Goal: Transaction & Acquisition: Purchase product/service

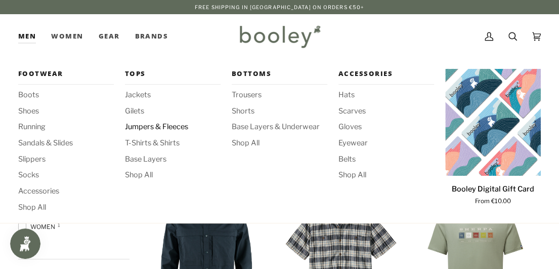
click at [147, 128] on span "Jumpers & Fleeces" at bounding box center [173, 126] width 96 height 11
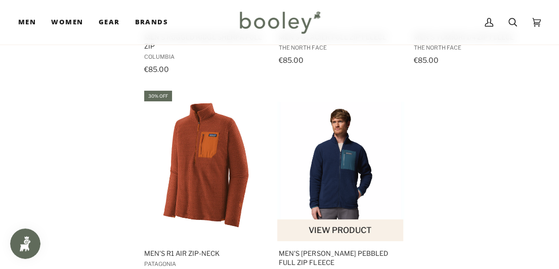
scroll to position [1467, 0]
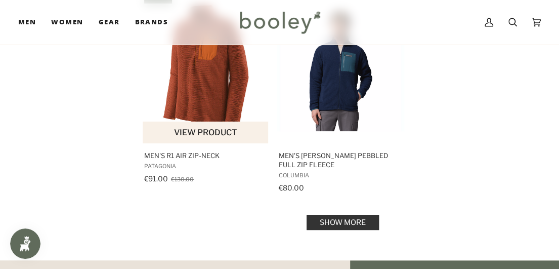
click at [198, 152] on span "Men's R1 Air Zip-Neck" at bounding box center [205, 155] width 123 height 9
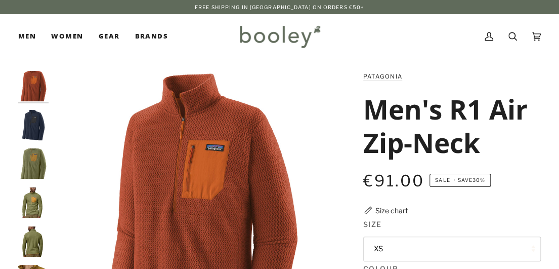
click at [24, 121] on img "Patagonia Men's R1 Air Zip-Neck New Navy - Booley Galway" at bounding box center [33, 125] width 30 height 30
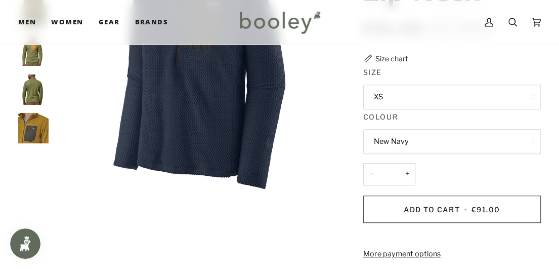
scroll to position [51, 0]
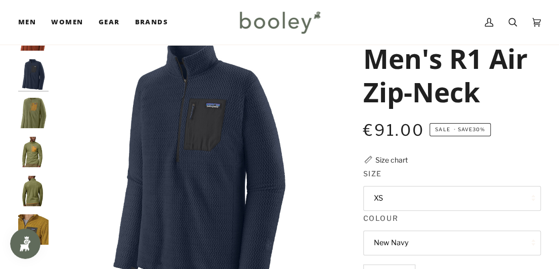
click at [418, 193] on button "XS" at bounding box center [452, 198] width 178 height 25
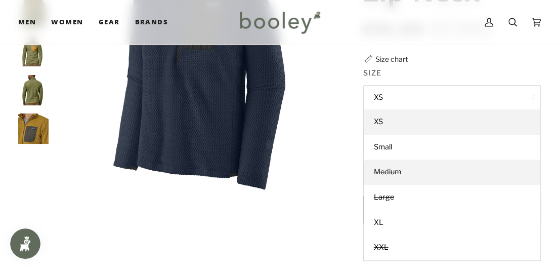
scroll to position [152, 0]
